Goal: Task Accomplishment & Management: Manage account settings

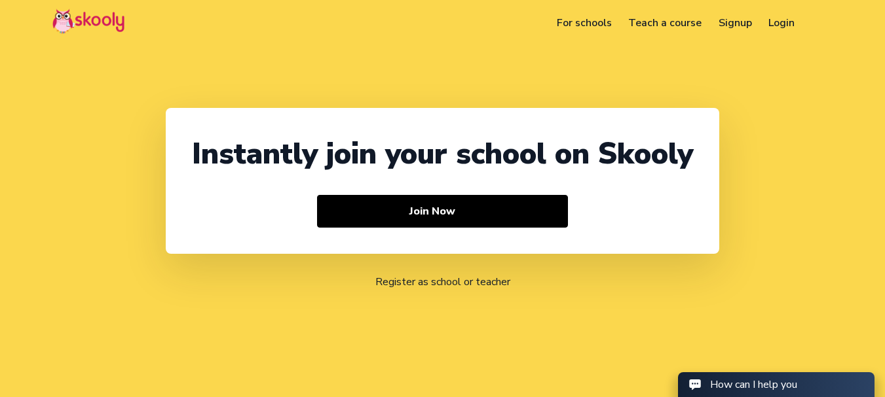
select select "91"
select select "[GEOGRAPHIC_DATA]"
select select "[GEOGRAPHIC_DATA]/[GEOGRAPHIC_DATA]"
click at [784, 24] on link "Login" at bounding box center [781, 22] width 43 height 21
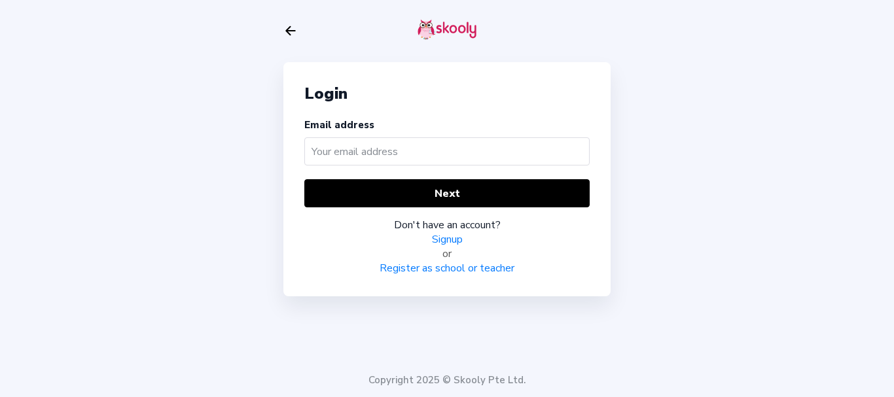
type input "a"
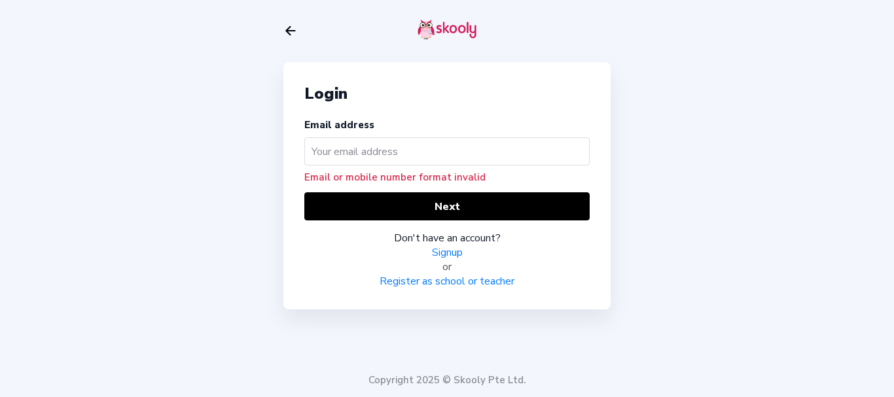
click at [407, 154] on input "text" at bounding box center [446, 151] width 285 height 28
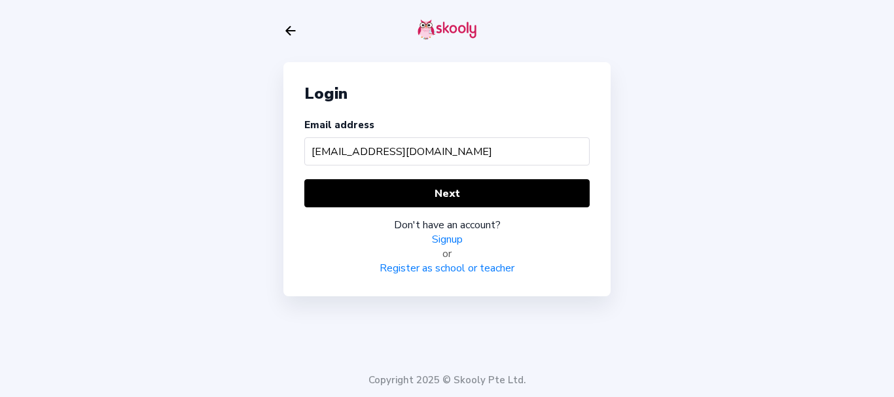
type input "aravin333@mailinator.com"
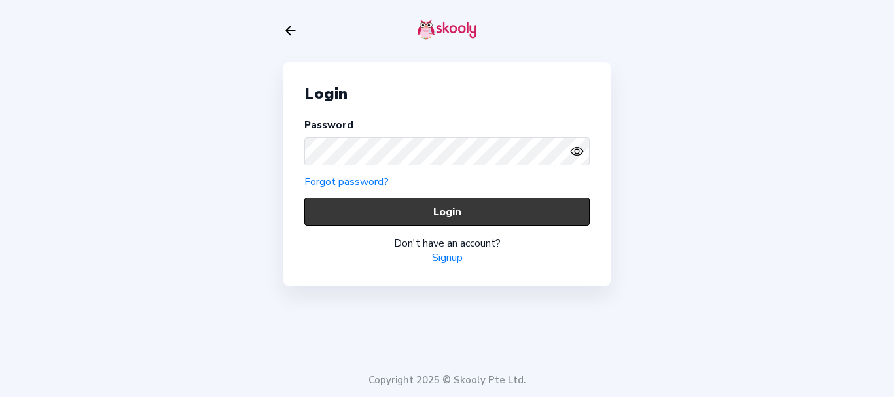
click at [348, 217] on button "Login" at bounding box center [446, 212] width 285 height 28
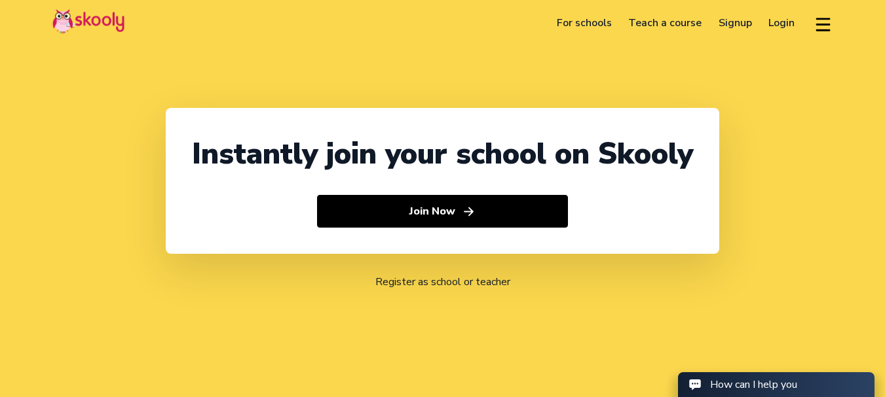
select select "91"
select select "[GEOGRAPHIC_DATA]"
select select "[GEOGRAPHIC_DATA]/[GEOGRAPHIC_DATA]"
click at [786, 23] on link "Login" at bounding box center [781, 22] width 43 height 21
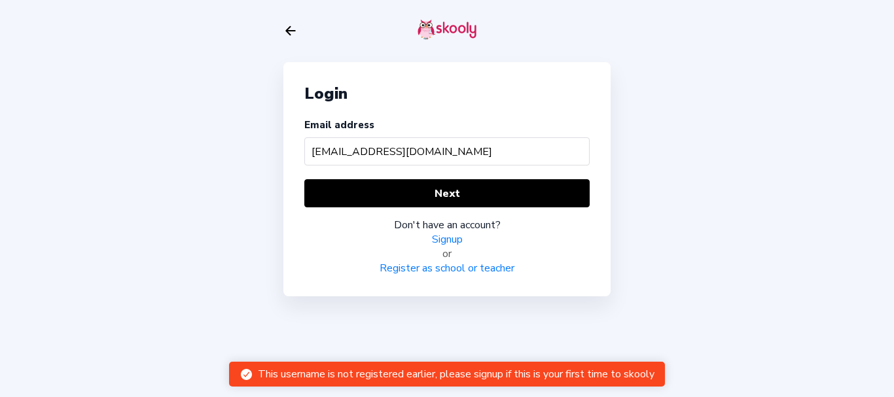
click at [384, 154] on input "babycare@maailinator.com" at bounding box center [446, 151] width 285 height 28
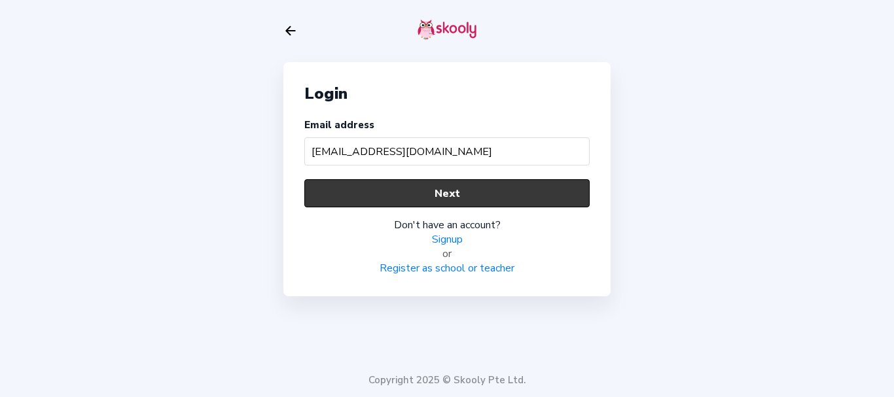
type input "babycare@mailinator.com"
click at [413, 183] on button "Next" at bounding box center [446, 193] width 285 height 28
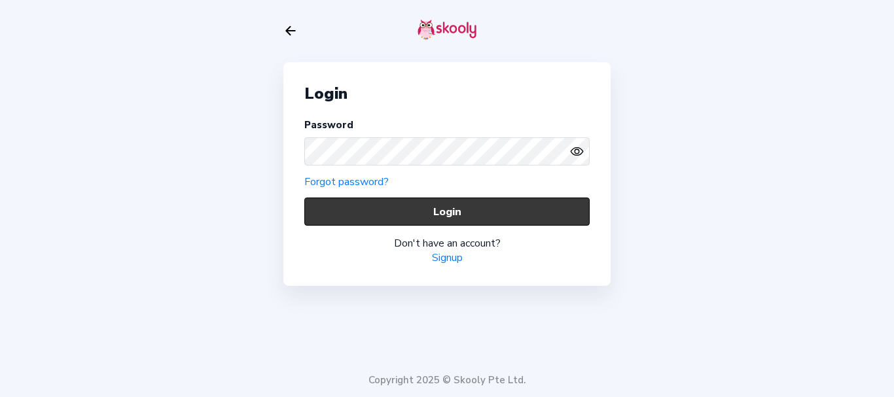
click at [323, 215] on button "Login" at bounding box center [446, 212] width 285 height 28
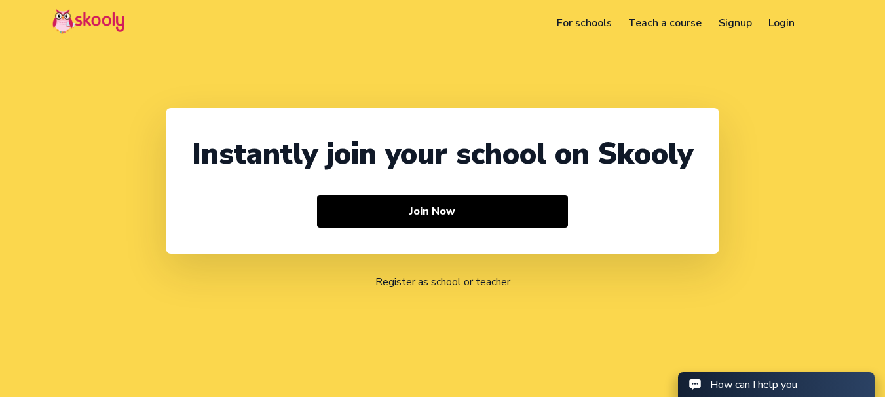
select select "91"
select select "[GEOGRAPHIC_DATA]"
select select "[GEOGRAPHIC_DATA]/[GEOGRAPHIC_DATA]"
click at [781, 20] on link "Login" at bounding box center [781, 22] width 43 height 21
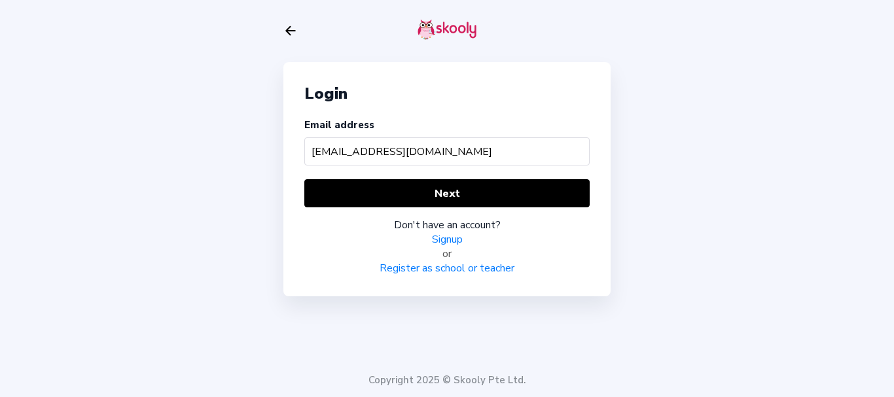
type input "mohanaprasath@finoculus.com"
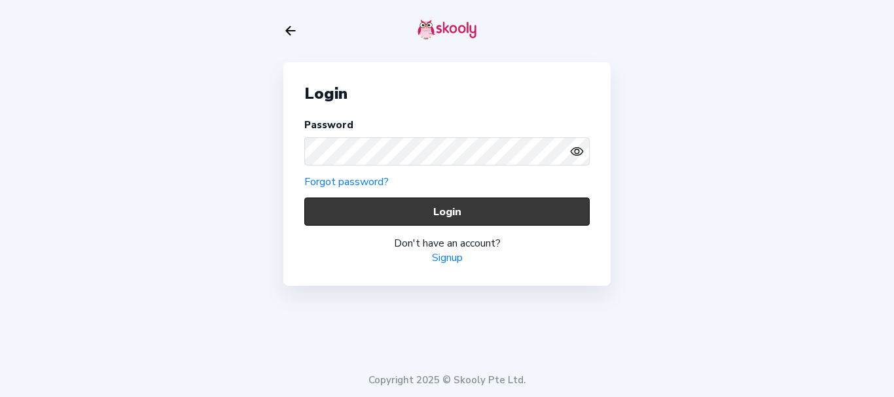
click at [329, 217] on button "Login" at bounding box center [446, 212] width 285 height 28
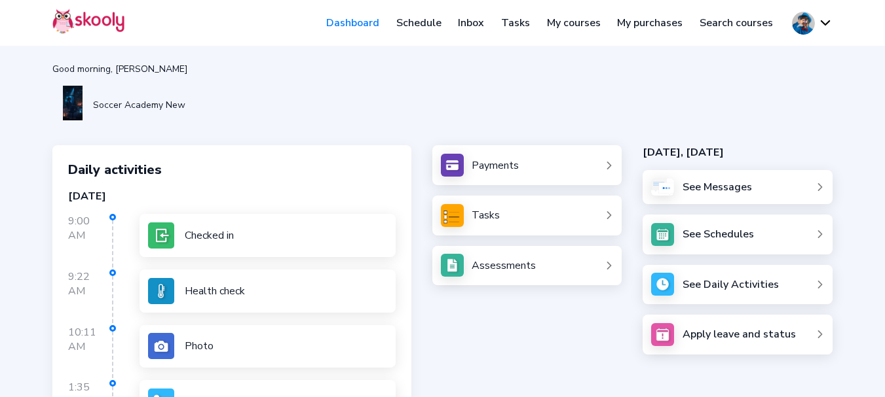
click at [806, 22] on button at bounding box center [812, 23] width 41 height 23
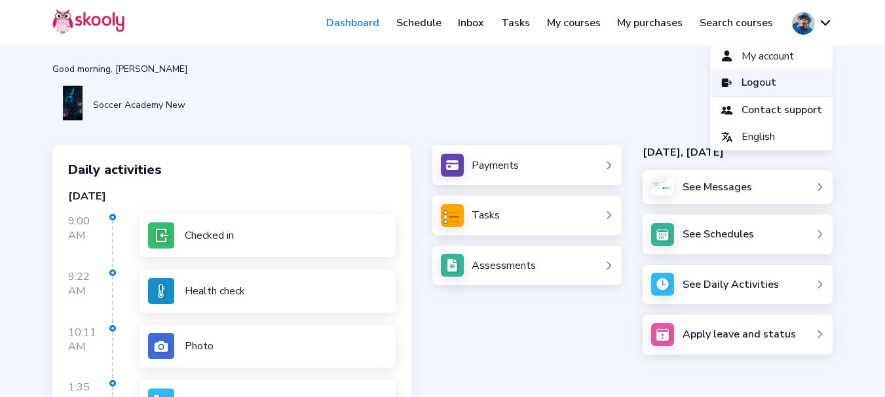
click at [778, 81] on link "Logout" at bounding box center [771, 82] width 122 height 27
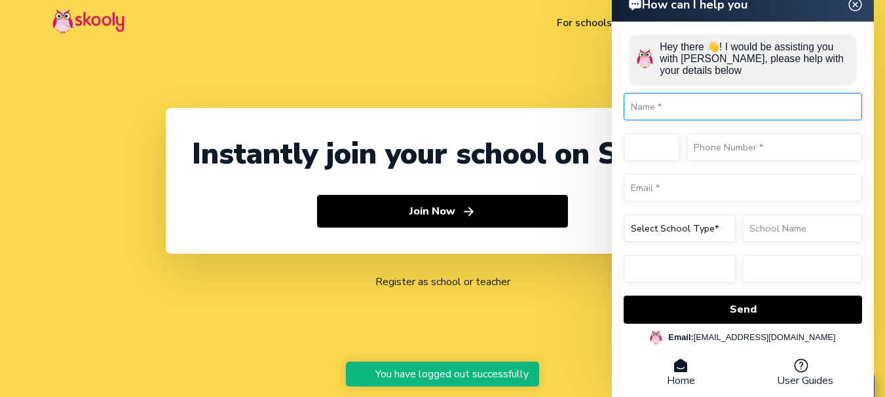
select select "91"
select select "[GEOGRAPHIC_DATA]"
select select "[GEOGRAPHIC_DATA]/[GEOGRAPHIC_DATA]"
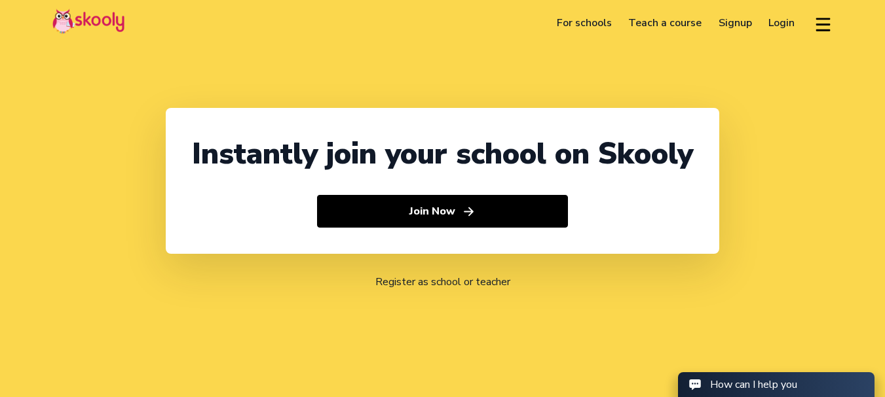
select select "91"
select select "[GEOGRAPHIC_DATA]"
select select "[GEOGRAPHIC_DATA]/[GEOGRAPHIC_DATA]"
click at [774, 18] on link "Login" at bounding box center [781, 22] width 43 height 21
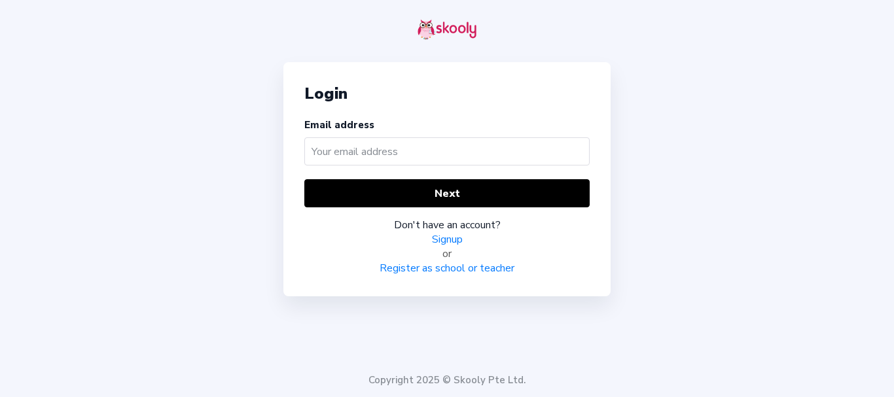
type input "s"
type input "doss@mailinator.com"
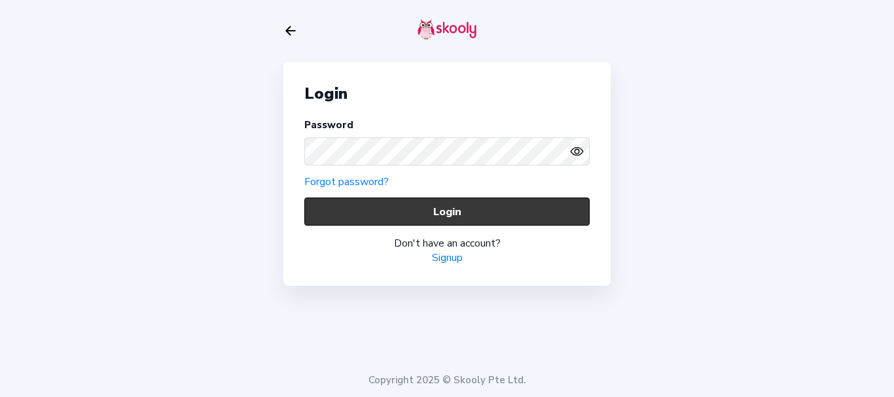
click at [323, 216] on button "Login" at bounding box center [446, 212] width 285 height 28
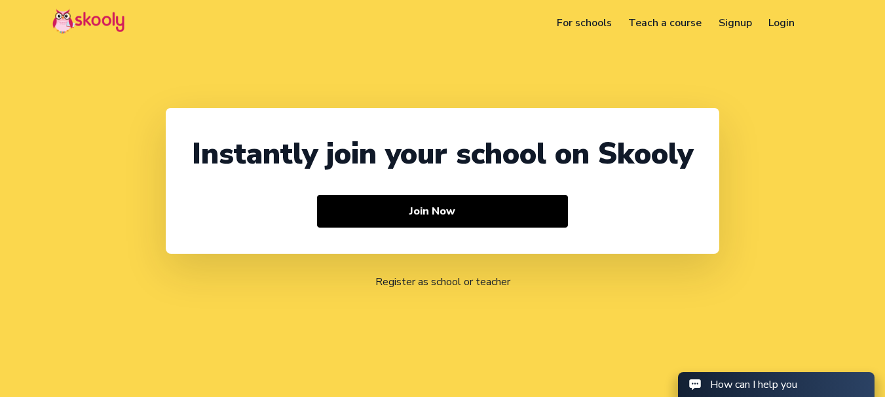
select select "91"
select select "[GEOGRAPHIC_DATA]"
select select "[GEOGRAPHIC_DATA]/[GEOGRAPHIC_DATA]"
click at [773, 26] on link "Login" at bounding box center [781, 22] width 43 height 21
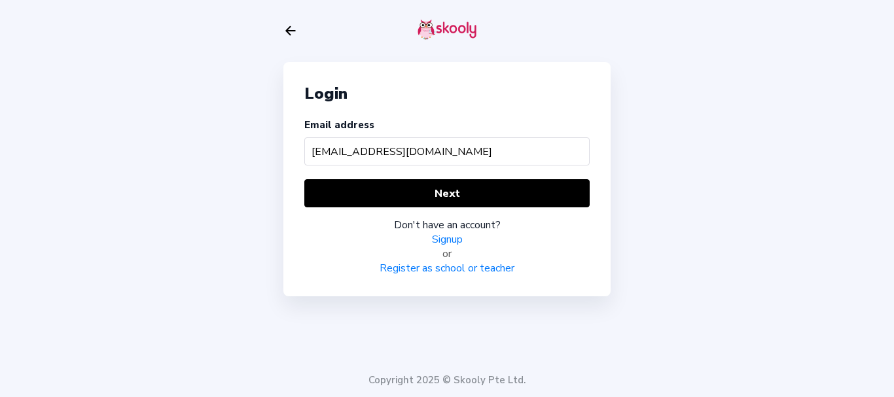
type input "superlady@mailinator.com"
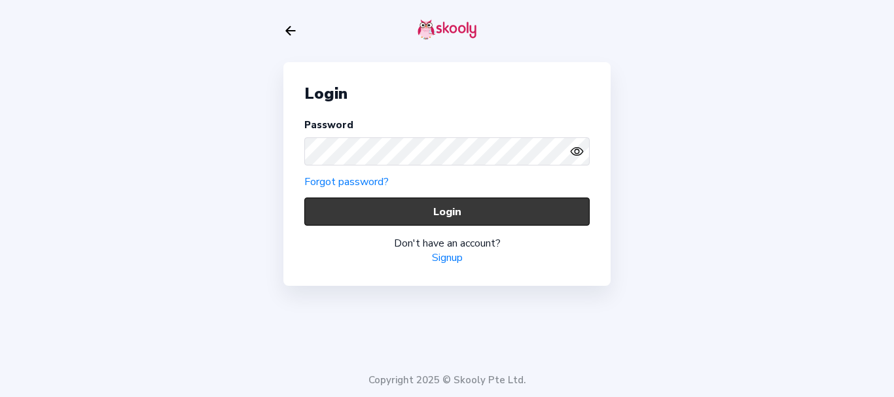
click at [330, 218] on button "Login" at bounding box center [446, 212] width 285 height 28
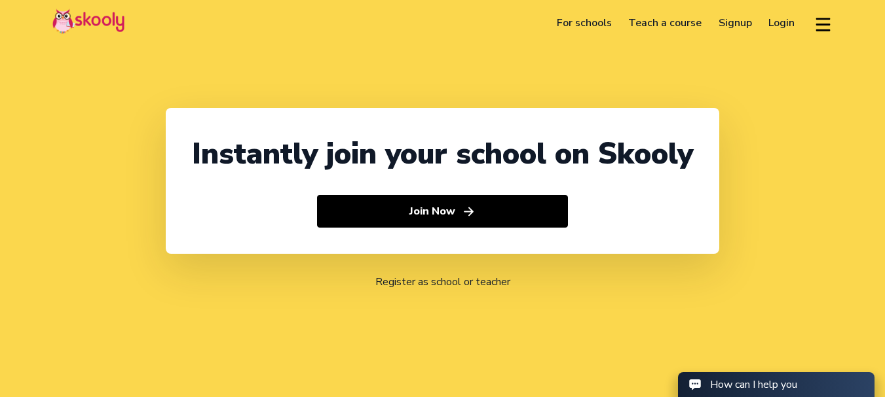
select select "91"
select select "[GEOGRAPHIC_DATA]"
select select "[GEOGRAPHIC_DATA]/[GEOGRAPHIC_DATA]"
click at [778, 19] on link "Login" at bounding box center [781, 22] width 43 height 21
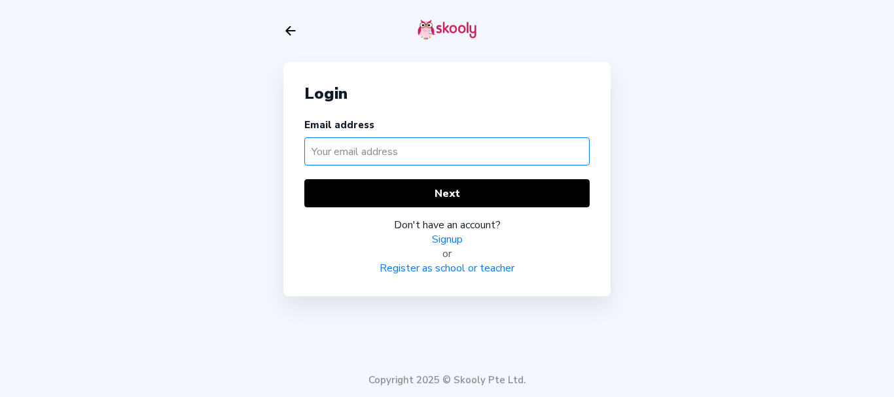
click at [369, 151] on input "text" at bounding box center [446, 151] width 285 height 28
type input "barcatest@mailinator.com"
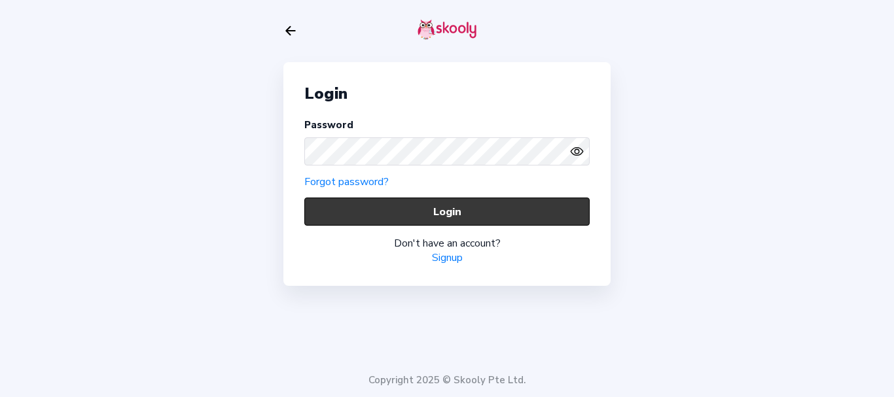
click at [323, 213] on button "Login" at bounding box center [446, 212] width 285 height 28
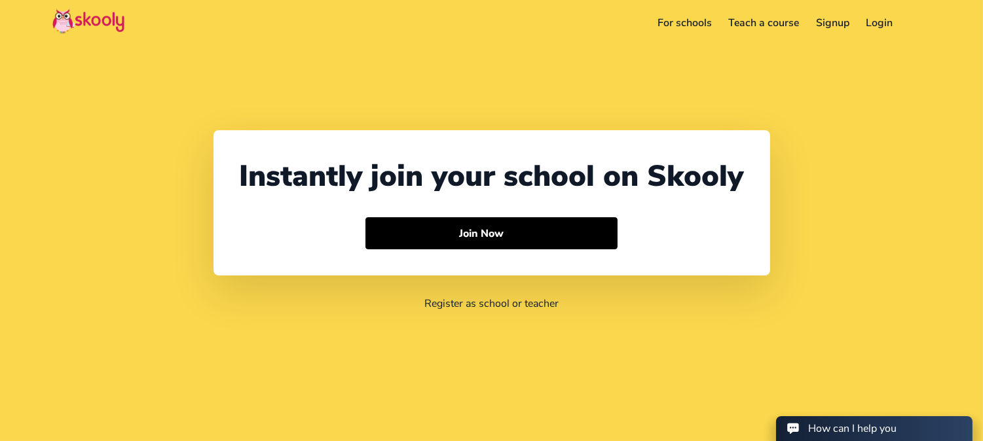
click at [866, 22] on link "Login" at bounding box center [880, 22] width 44 height 21
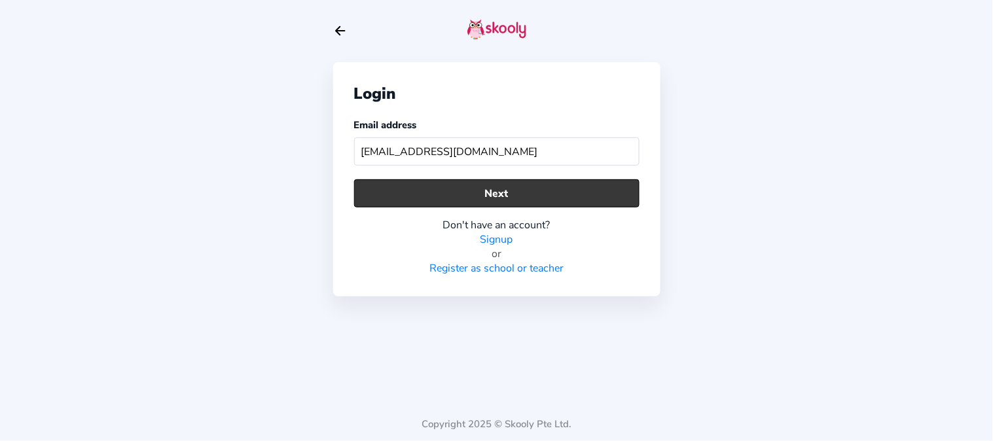
type input "[EMAIL_ADDRESS][DOMAIN_NAME]"
click at [414, 187] on button "Next" at bounding box center [496, 193] width 285 height 28
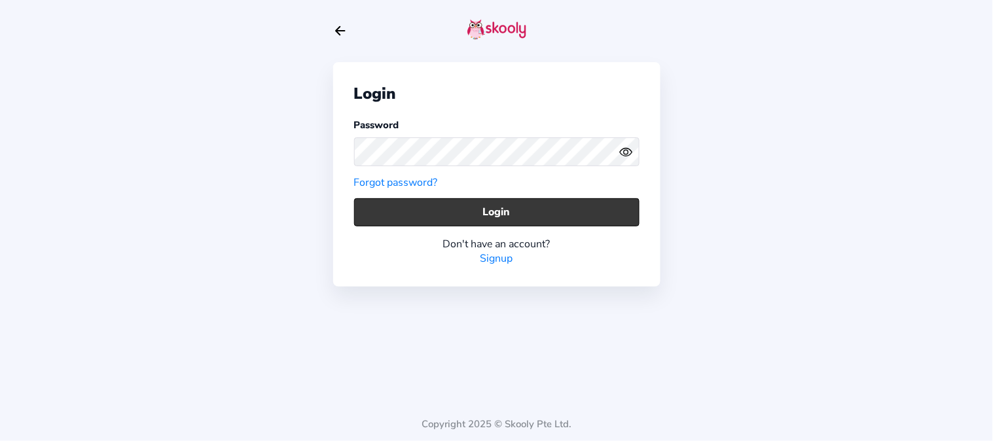
click at [388, 211] on button "Login" at bounding box center [496, 212] width 285 height 28
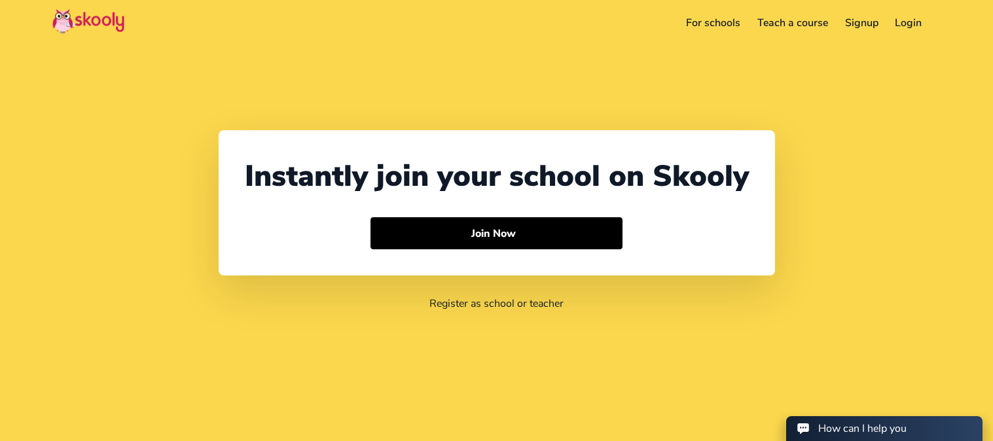
select select "91"
select select "[GEOGRAPHIC_DATA]"
select select "[GEOGRAPHIC_DATA]/[GEOGRAPHIC_DATA]"
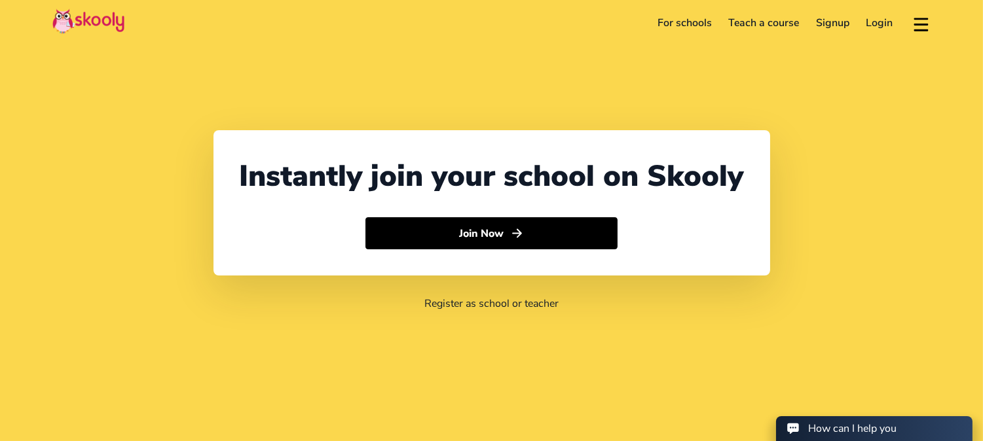
click at [871, 23] on link "Login" at bounding box center [880, 22] width 44 height 21
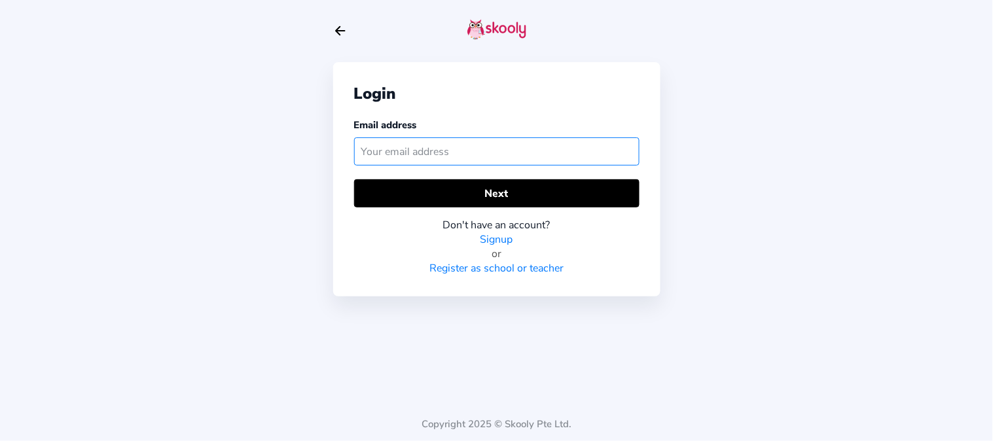
paste input "[EMAIL_ADDRESS][DOMAIN_NAME]"
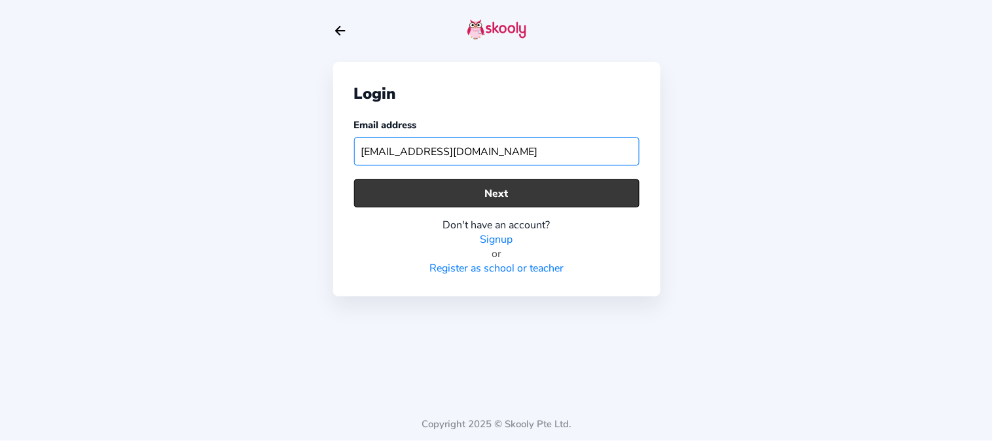
type input "[EMAIL_ADDRESS][DOMAIN_NAME]"
click at [566, 192] on button "Next" at bounding box center [496, 193] width 285 height 28
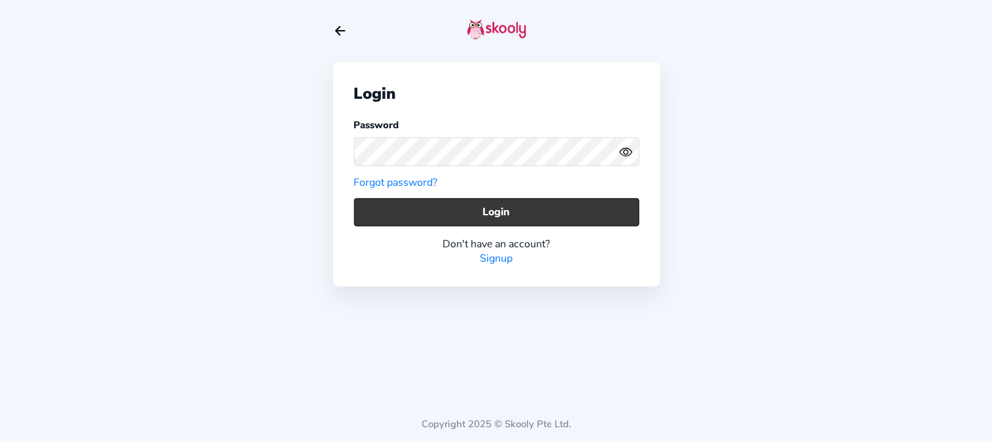
click at [610, 213] on button "Login" at bounding box center [496, 212] width 285 height 28
